Goal: Task Accomplishment & Management: Use online tool/utility

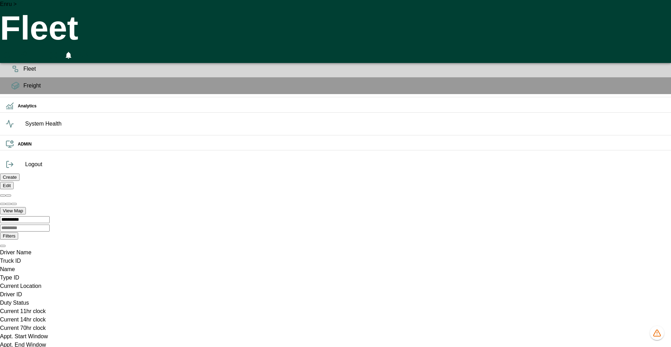
scroll to position [0, 497661]
click at [150, 10] on div "Enru > Fleet 0" at bounding box center [335, 31] width 671 height 63
click at [44, 51] on icon "HomeTime Editor" at bounding box center [38, 56] width 11 height 11
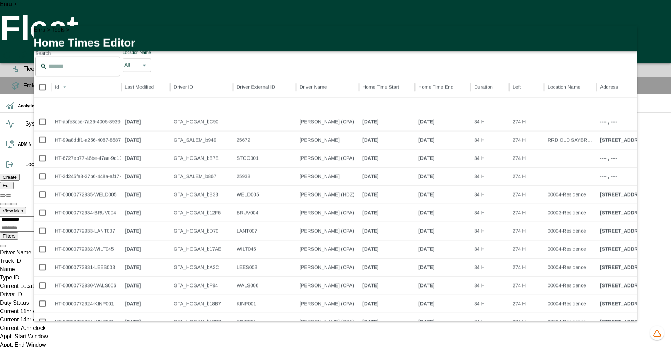
scroll to position [87, 0]
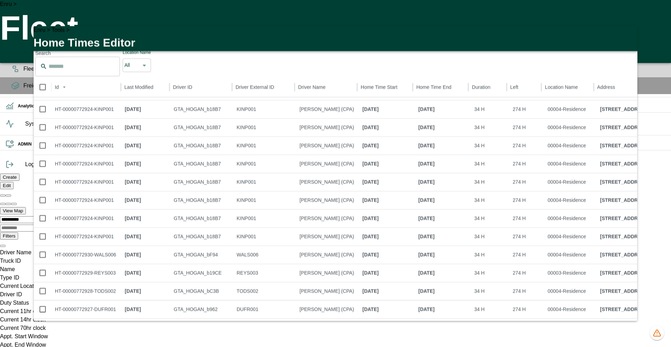
drag, startPoint x: 553, startPoint y: 330, endPoint x: 563, endPoint y: 330, distance: 9.4
click at [553, 330] on li "100" at bounding box center [556, 335] width 21 height 13
type input "***"
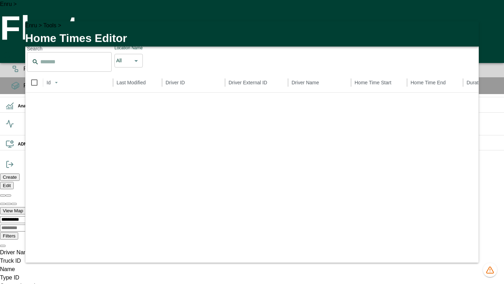
scroll to position [0, 497708]
